Goal: Ask a question: Seek information or help from site administrators or community

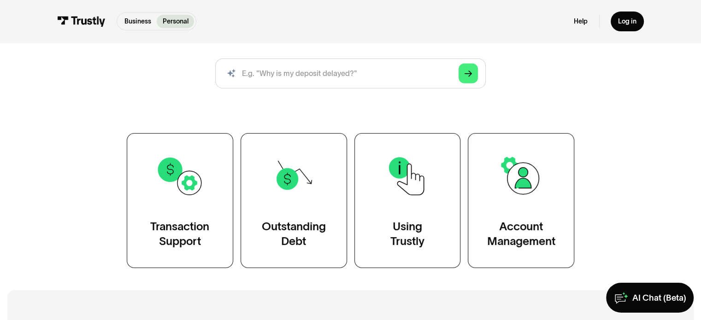
scroll to position [107, 0]
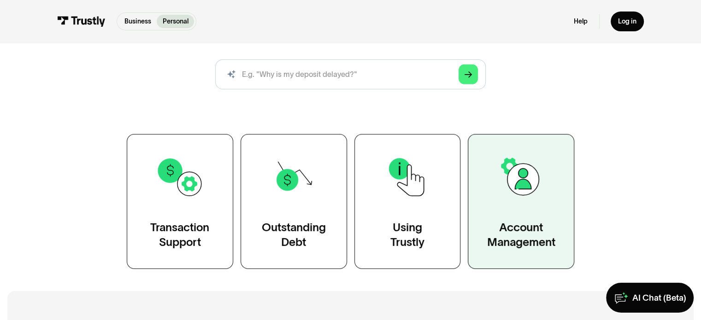
click at [529, 181] on img at bounding box center [521, 177] width 48 height 48
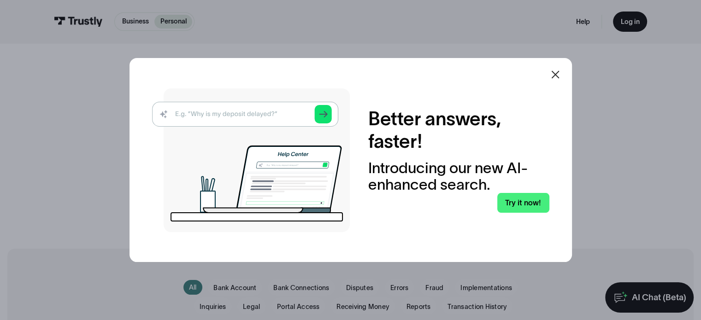
click at [559, 77] on icon at bounding box center [555, 74] width 11 height 11
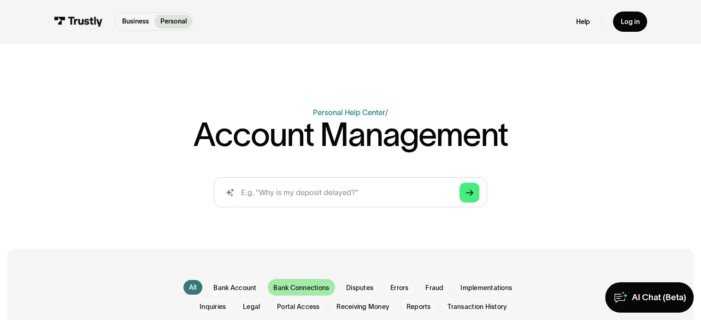
click at [293, 289] on span "Bank Connections" at bounding box center [301, 288] width 56 height 9
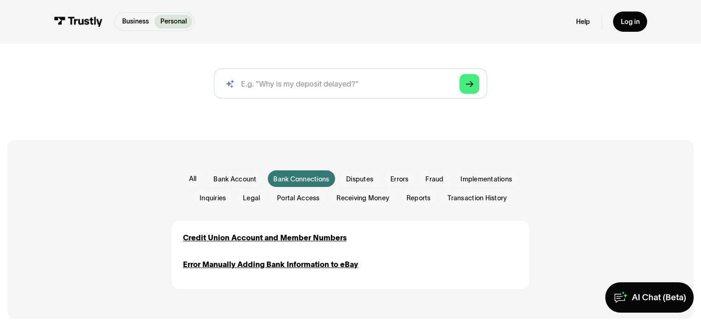
scroll to position [108, 0]
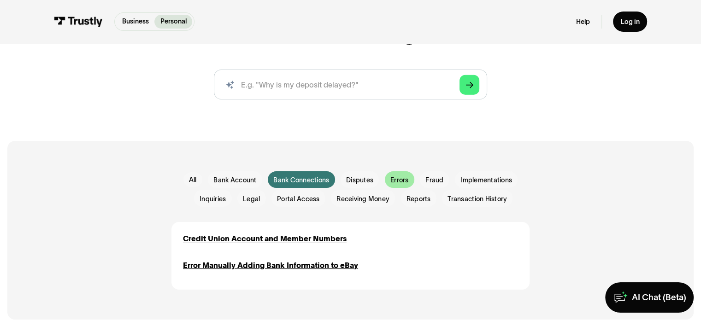
click at [395, 178] on span "Errors" at bounding box center [400, 180] width 18 height 9
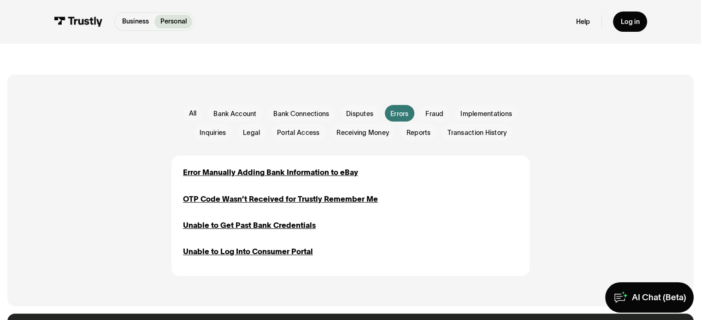
scroll to position [179, 0]
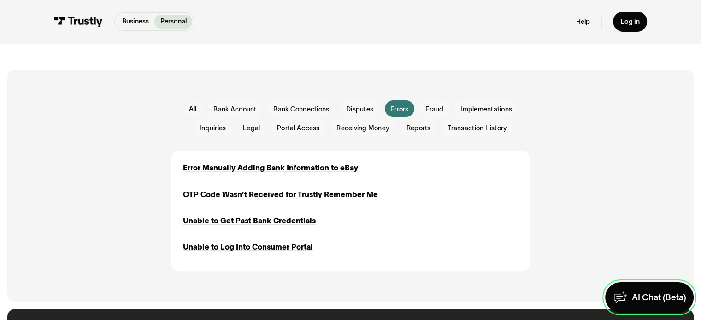
click at [642, 302] on div "AI Chat (Beta)" at bounding box center [659, 297] width 54 height 11
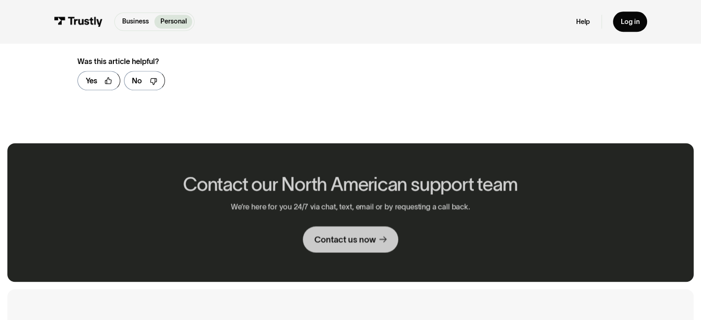
scroll to position [630, 0]
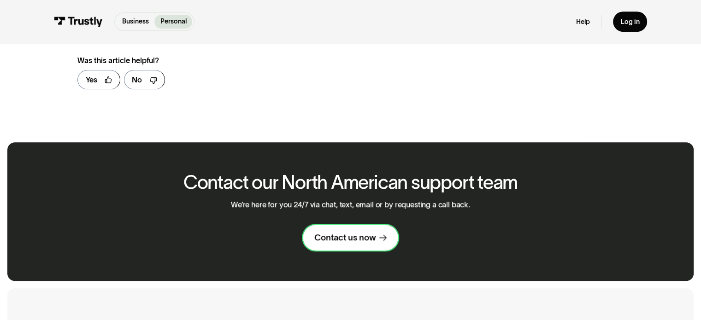
click at [373, 233] on div "Contact us now" at bounding box center [344, 237] width 61 height 11
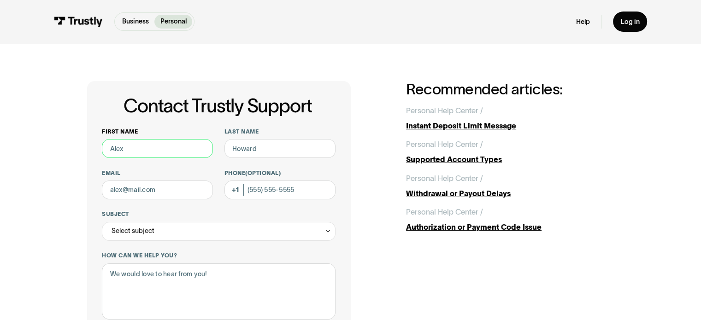
click at [124, 144] on input "First name" at bounding box center [157, 148] width 111 height 19
type input "Anthony"
type input "Bombardo"
type input "tony.bombardo@gmail.com"
type input "(651) 343-1168"
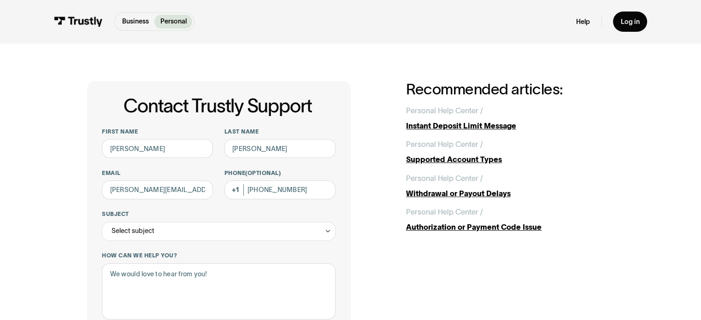
drag, startPoint x: 151, startPoint y: 149, endPoint x: 70, endPoint y: 147, distance: 80.7
click at [69, 147] on div "Contact Trustly Support First name Anthony Last name Bombardo Email tony.bombar…" at bounding box center [350, 296] width 663 height 507
type input "[PERSON_NAME]"
click at [115, 221] on div "Subject Select subject Trustly Report Bank connections General Outstanding debt…" at bounding box center [218, 226] width 233 height 30
click at [116, 230] on div "Select subject" at bounding box center [133, 231] width 43 height 12
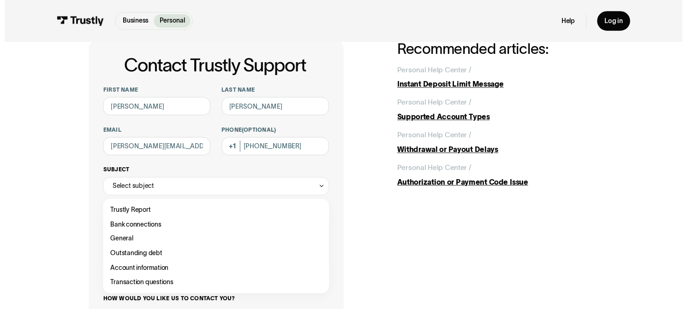
scroll to position [42, 0]
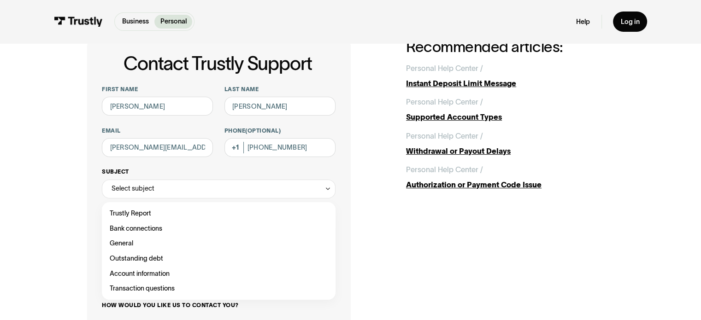
click at [116, 229] on div "Contact Trustly Support" at bounding box center [219, 228] width 226 height 15
type input "**********"
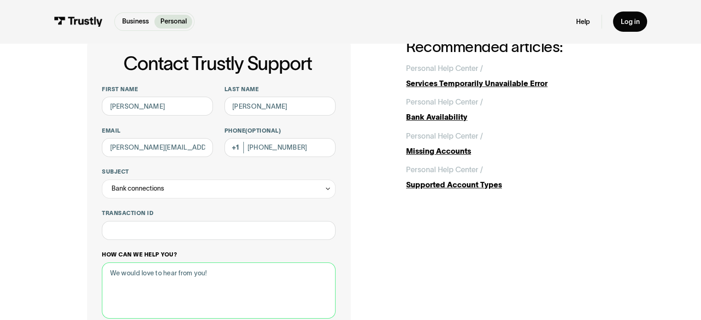
click at [145, 293] on textarea "How can we help you?" at bounding box center [218, 291] width 233 height 57
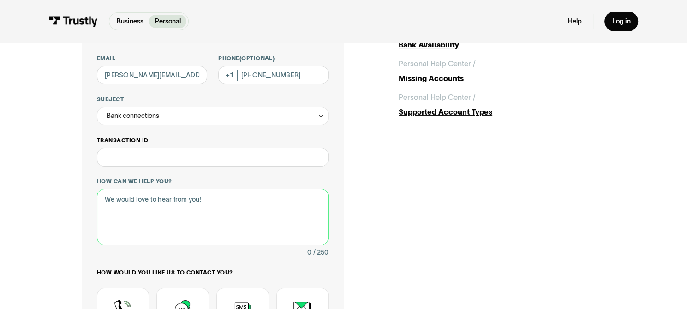
scroll to position [112, 0]
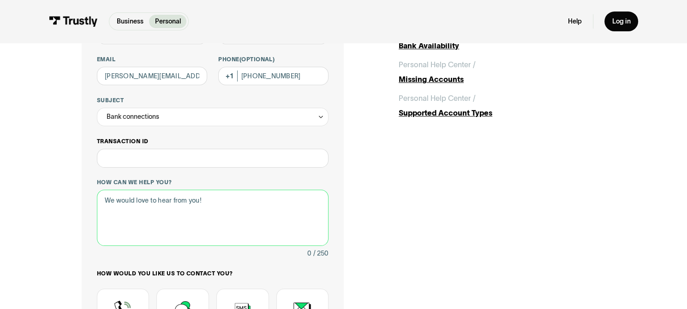
click at [179, 213] on textarea "How can we help you?" at bounding box center [212, 218] width 231 height 56
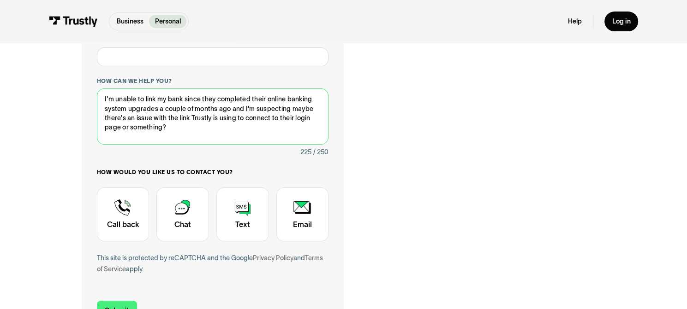
scroll to position [215, 0]
type textarea "I'm unable to link my bank since they completed their online banking system upg…"
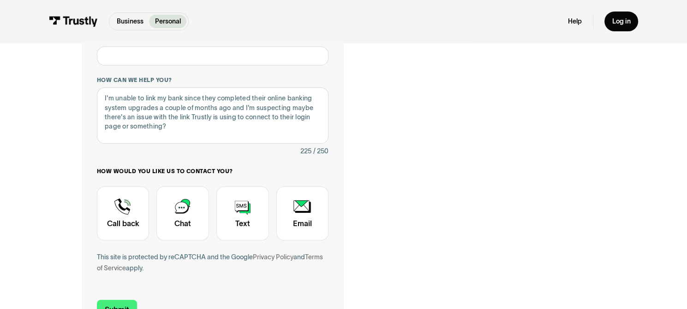
click at [179, 213] on div "Contact Trustly Support" at bounding box center [182, 214] width 53 height 54
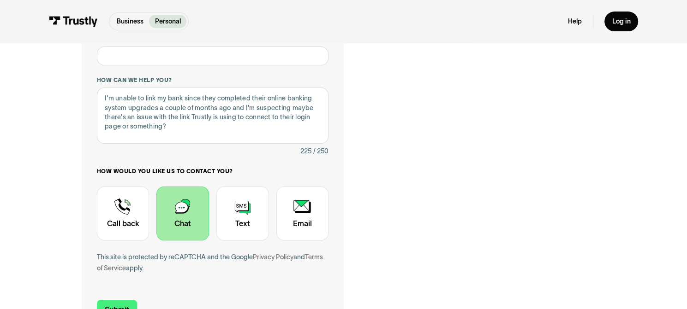
click at [179, 213] on div "Contact Trustly Support" at bounding box center [182, 214] width 53 height 54
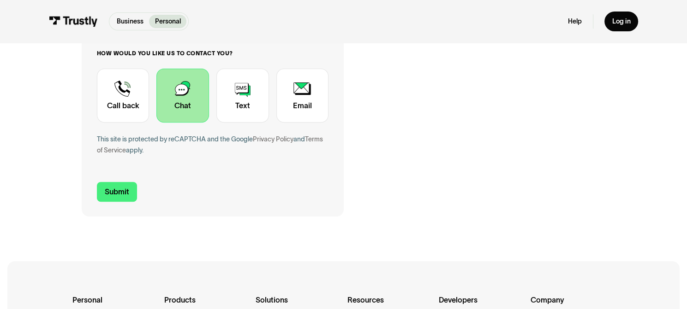
scroll to position [336, 0]
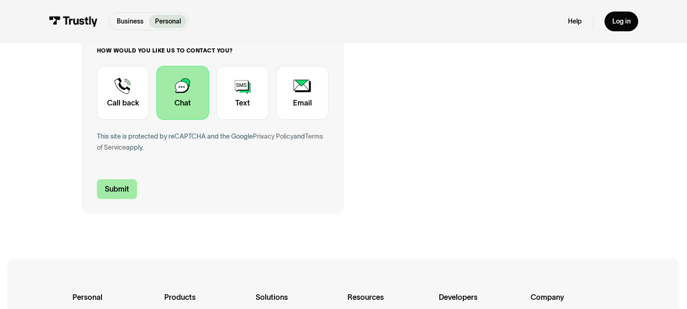
click at [117, 181] on input "Submit" at bounding box center [117, 188] width 40 height 19
type input "[PHONE_NUMBER]"
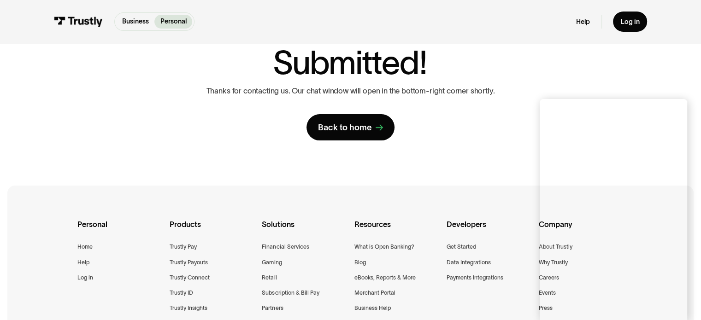
scroll to position [96, 0]
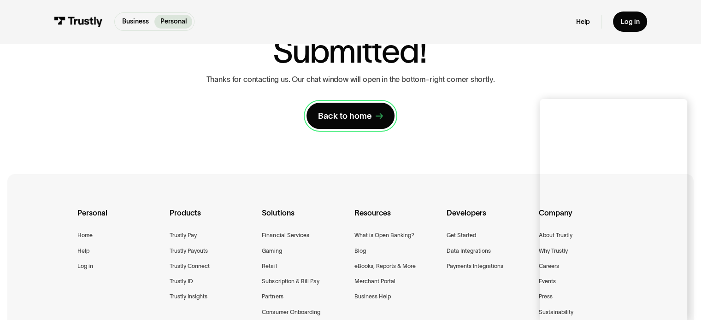
click at [346, 119] on div "Back to home" at bounding box center [345, 116] width 54 height 11
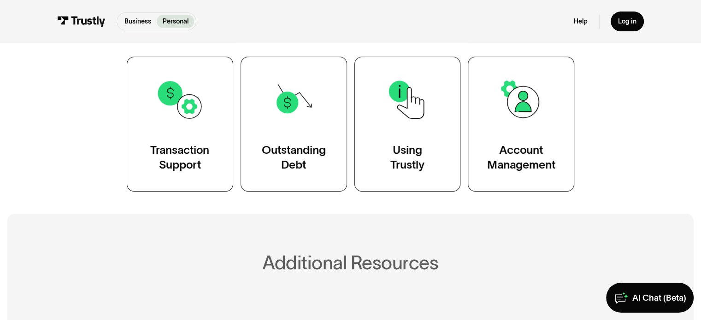
scroll to position [184, 0]
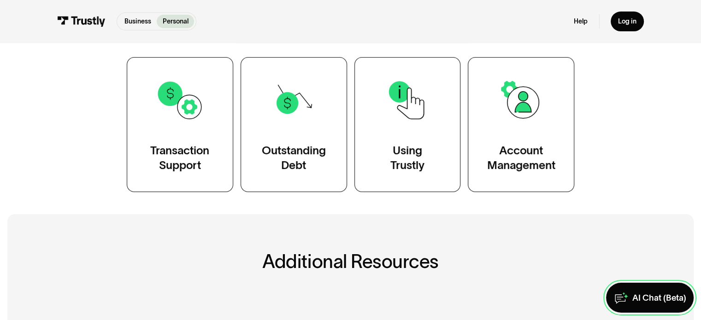
click at [635, 289] on link "AI Chat (Beta)" at bounding box center [650, 298] width 88 height 30
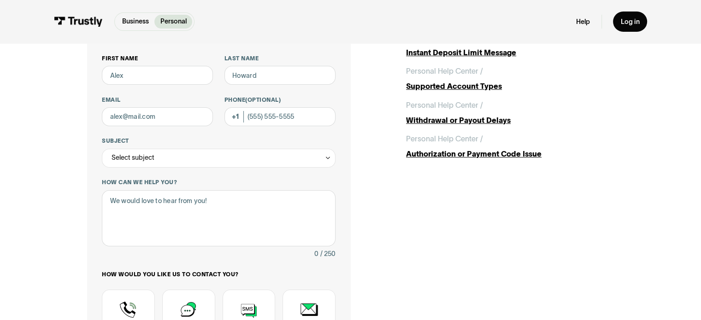
scroll to position [73, 0]
click at [145, 72] on input "First name" at bounding box center [157, 75] width 111 height 19
type input "[PERSON_NAME]"
type input "[PERSON_NAME][EMAIL_ADDRESS][PERSON_NAME][DOMAIN_NAME]"
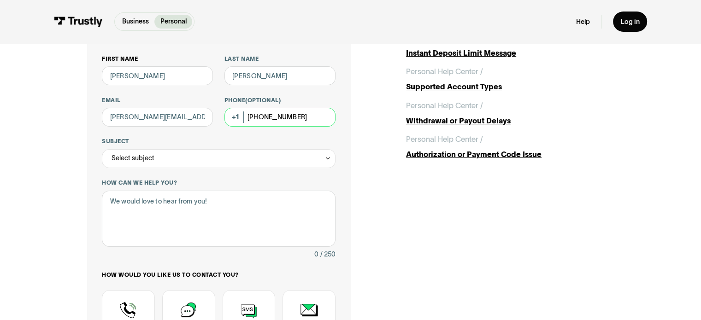
type input "[PHONE_NUMBER]"
click at [134, 151] on div "Select subject" at bounding box center [218, 158] width 233 height 19
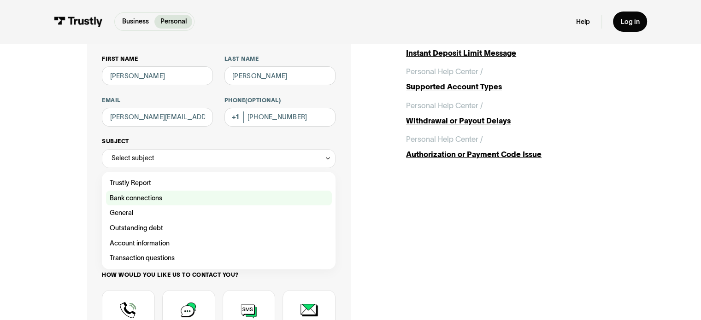
click at [123, 198] on div "Contact Trustly Support" at bounding box center [219, 198] width 226 height 15
type input "**********"
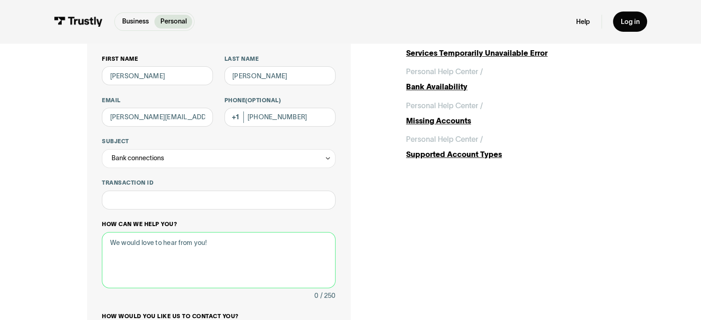
click at [148, 255] on textarea "How can we help you?" at bounding box center [218, 260] width 233 height 57
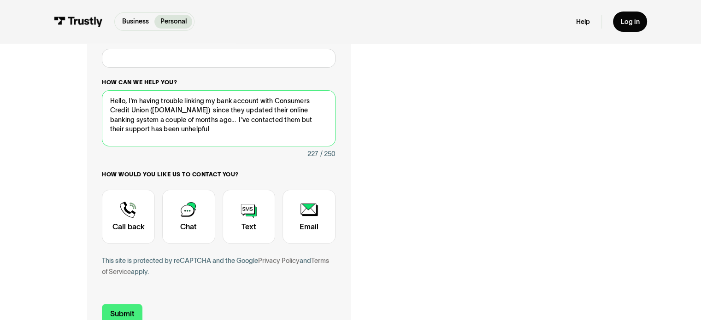
scroll to position [223, 0]
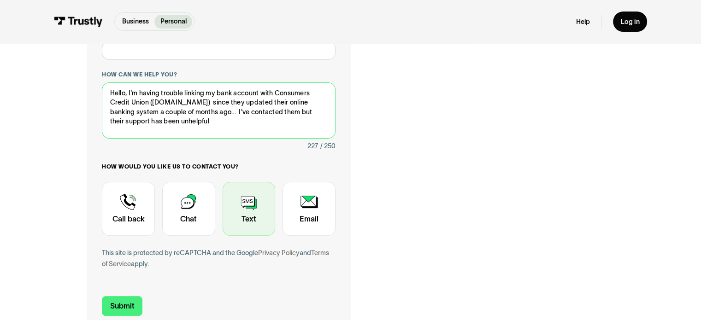
type textarea "Hello, I'm having trouble linking my bank account with Consumers Credit Union (…"
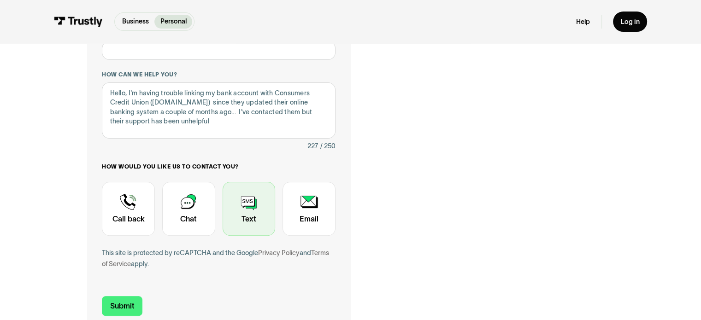
click at [253, 203] on div "Contact Trustly Support" at bounding box center [249, 209] width 53 height 54
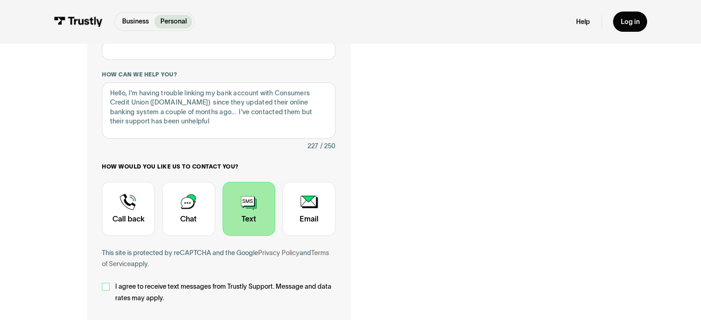
click at [103, 290] on div "Contact Trustly Support" at bounding box center [105, 286] width 7 height 7
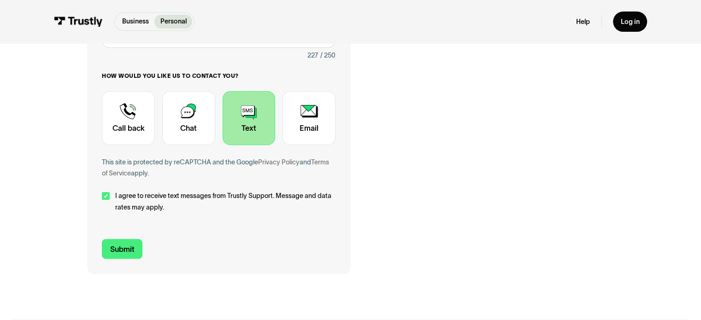
scroll to position [314, 0]
click at [122, 249] on input "Submit" at bounding box center [122, 249] width 41 height 20
type input "[PHONE_NUMBER]"
